Goal: Task Accomplishment & Management: Manage account settings

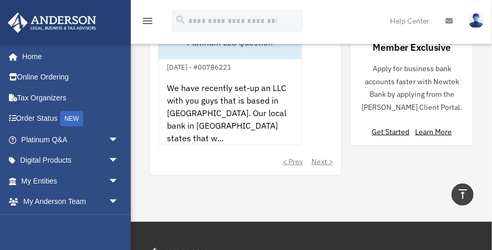
scroll to position [1177, 0]
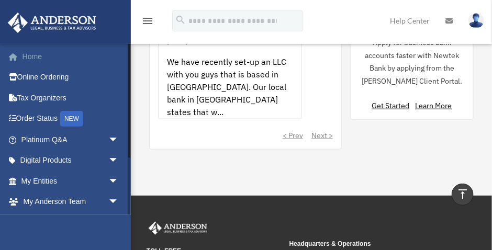
click at [42, 58] on link "Home" at bounding box center [70, 56] width 127 height 21
click at [39, 76] on link "Online Ordering" at bounding box center [70, 77] width 127 height 21
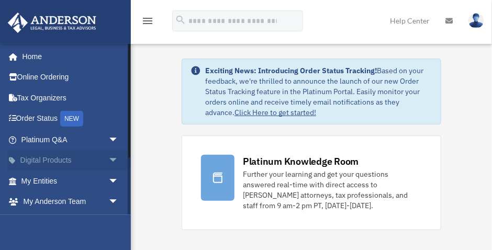
click at [108, 156] on span "arrow_drop_down" at bounding box center [118, 160] width 21 height 21
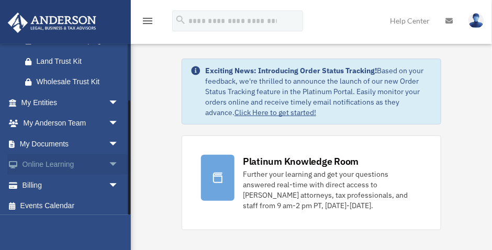
scroll to position [198, 0]
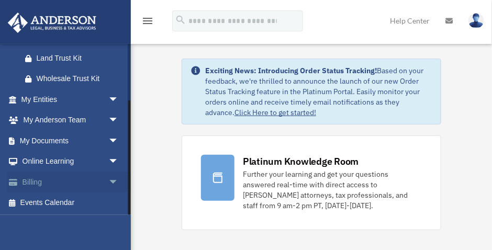
click at [108, 177] on span "arrow_drop_down" at bounding box center [118, 182] width 21 height 21
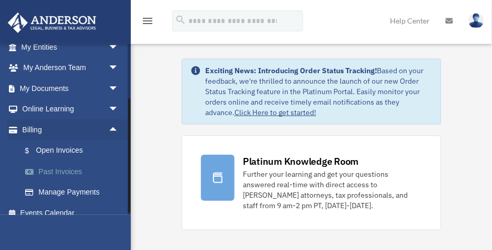
scroll to position [250, 0]
click at [69, 170] on link "Past Invoices" at bounding box center [75, 171] width 120 height 21
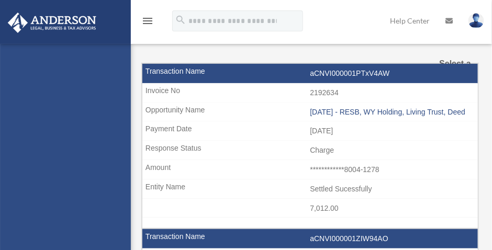
select select
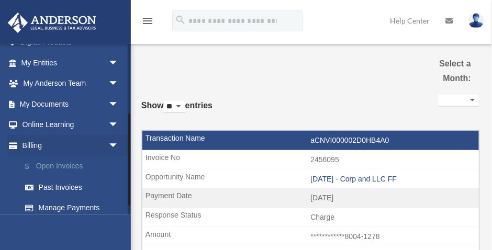
scroll to position [144, 0]
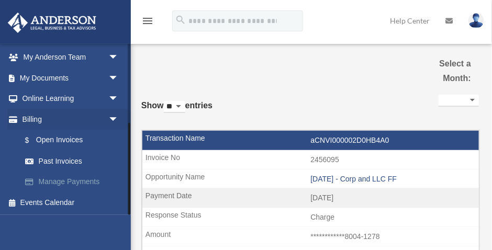
click at [82, 182] on link "Manage Payments" at bounding box center [75, 182] width 120 height 21
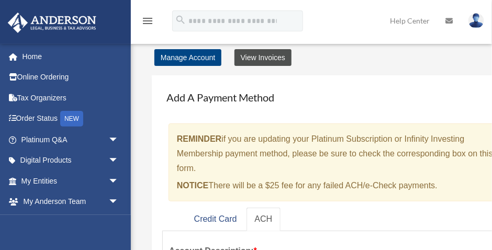
click at [249, 58] on link "View Invoices" at bounding box center [262, 57] width 57 height 17
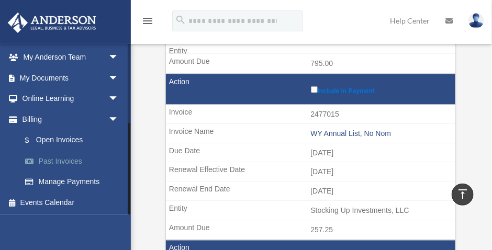
scroll to position [288, 0]
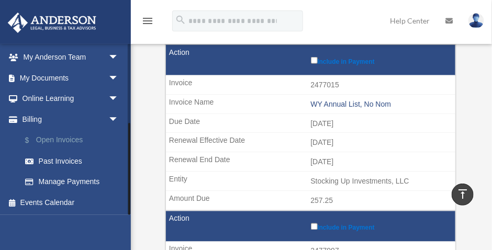
click at [71, 142] on link "$ Open Invoices" at bounding box center [75, 140] width 120 height 21
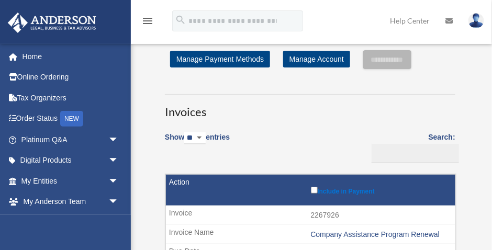
click at [479, 17] on img at bounding box center [476, 20] width 16 height 15
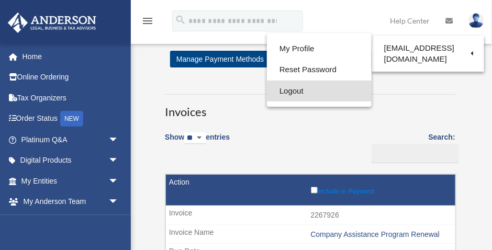
click at [278, 93] on link "Logout" at bounding box center [319, 91] width 105 height 21
